Goal: Task Accomplishment & Management: Complete application form

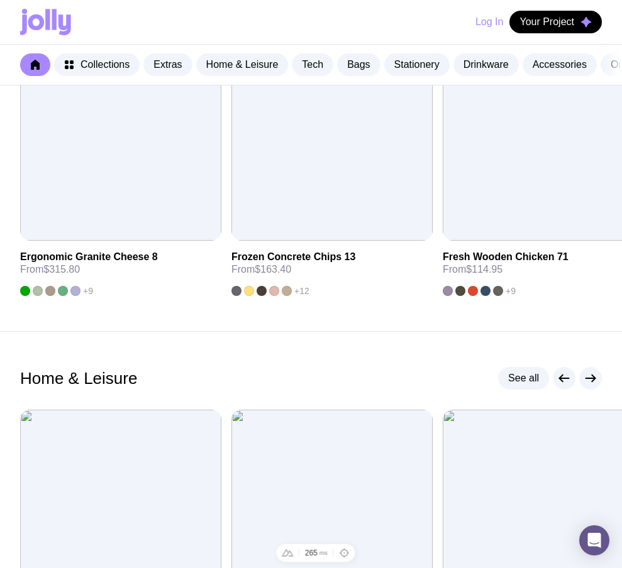
scroll to position [145, 0]
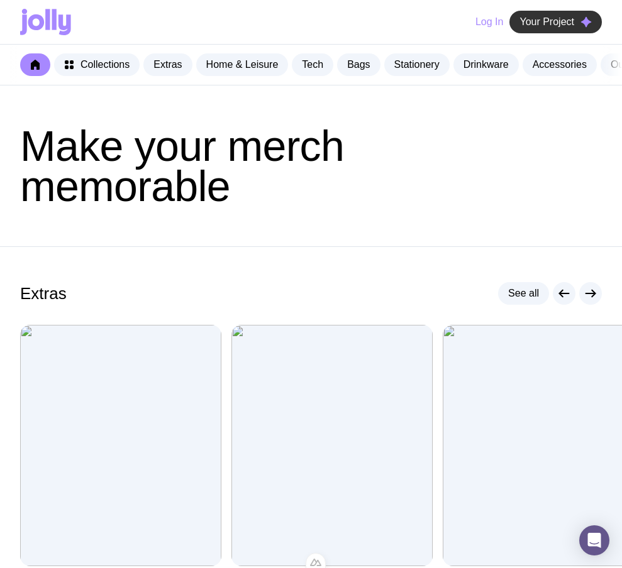
click at [561, 23] on span "Your Project" at bounding box center [546, 22] width 55 height 13
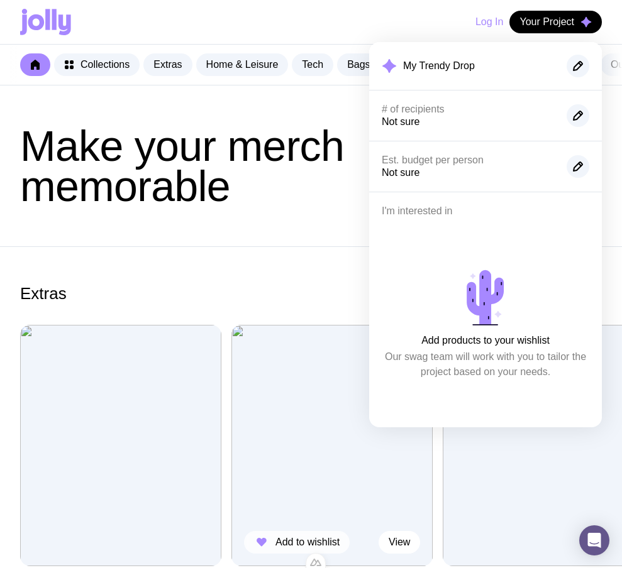
click at [275, 544] on button "Add to wishlist" at bounding box center [297, 542] width 106 height 23
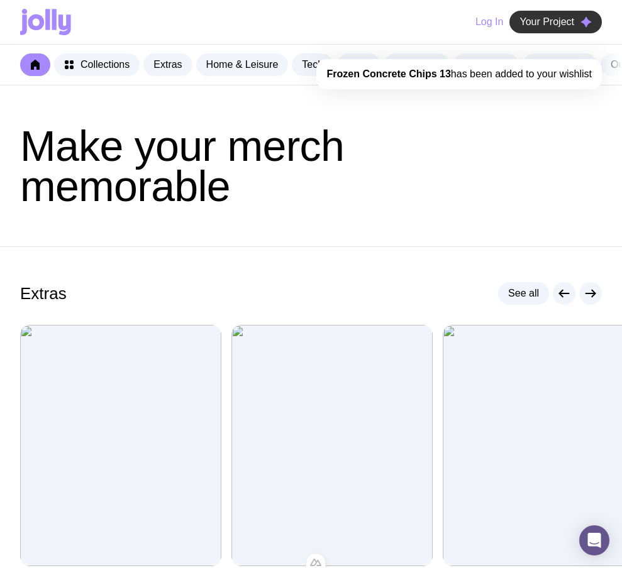
click at [537, 26] on span "Your Project" at bounding box center [546, 22] width 55 height 13
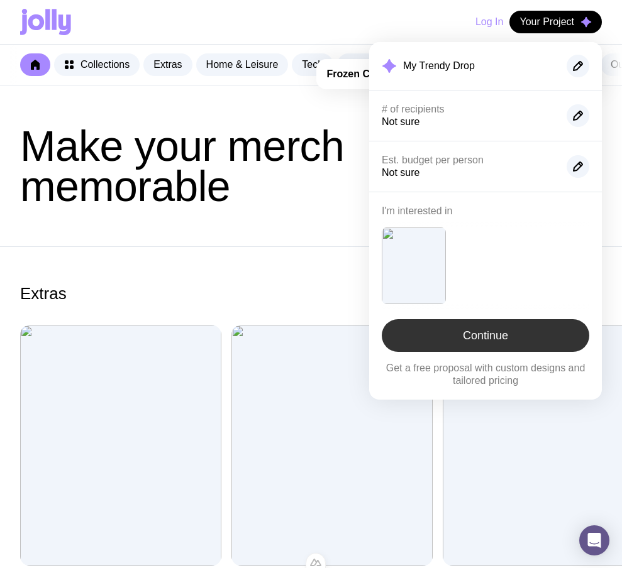
click at [473, 335] on link "Continue" at bounding box center [484, 335] width 207 height 33
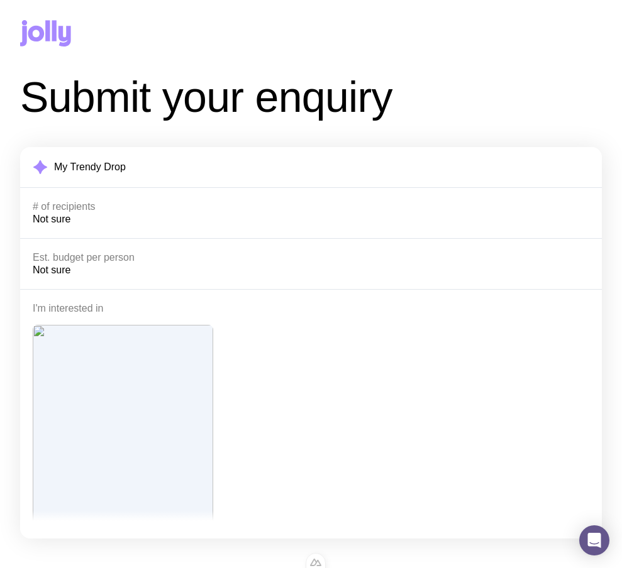
click at [58, 34] on icon at bounding box center [64, 36] width 13 height 21
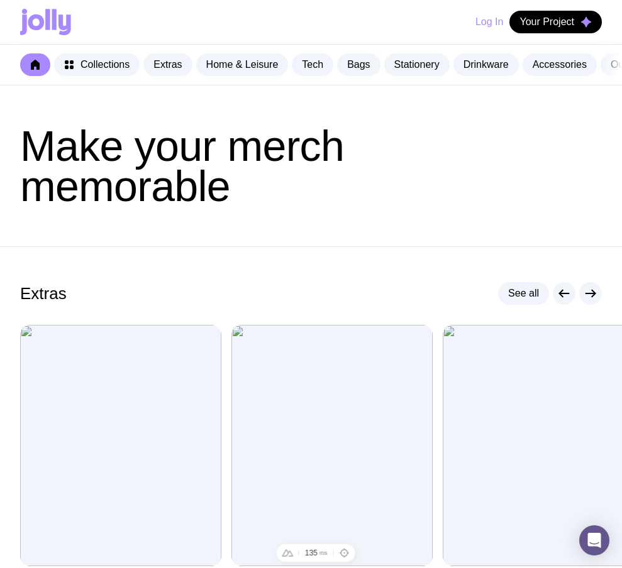
click at [489, 14] on button "Log In" at bounding box center [489, 22] width 28 height 23
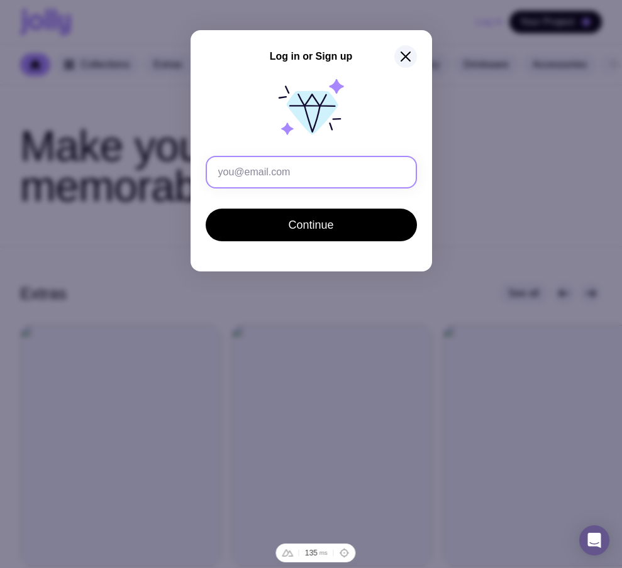
click at [313, 173] on input "text" at bounding box center [311, 172] width 211 height 33
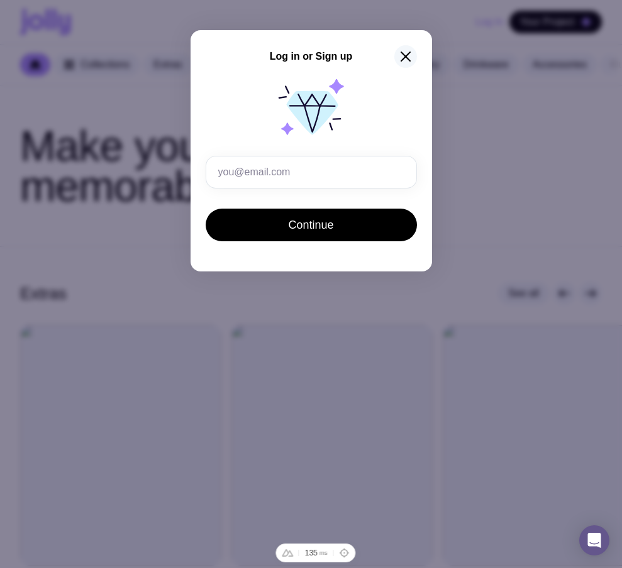
click at [401, 55] on icon "button" at bounding box center [405, 56] width 15 height 15
